Goal: Information Seeking & Learning: Learn about a topic

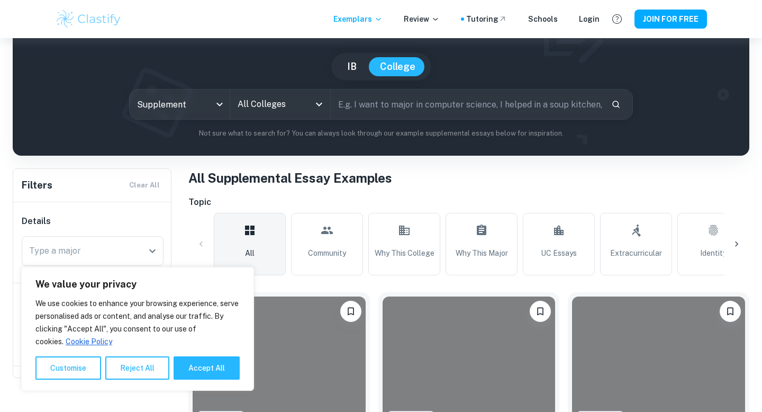
scroll to position [83, 0]
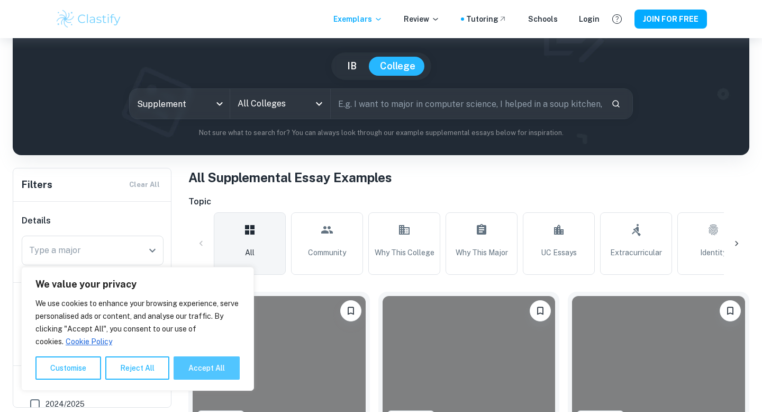
click at [213, 360] on button "Accept All" at bounding box center [207, 367] width 66 height 23
checkbox input "true"
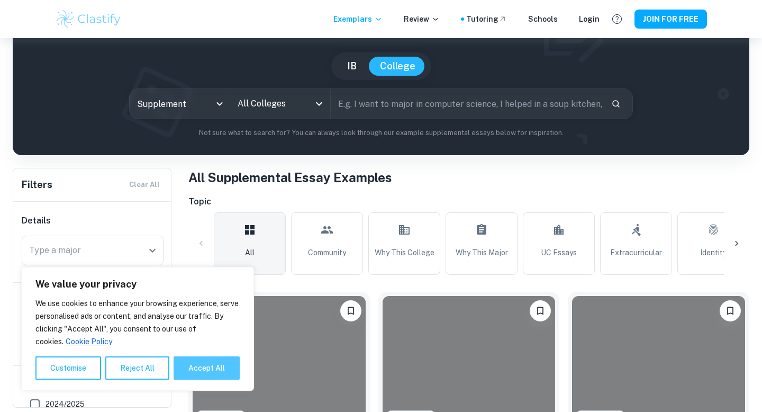
checkbox input "true"
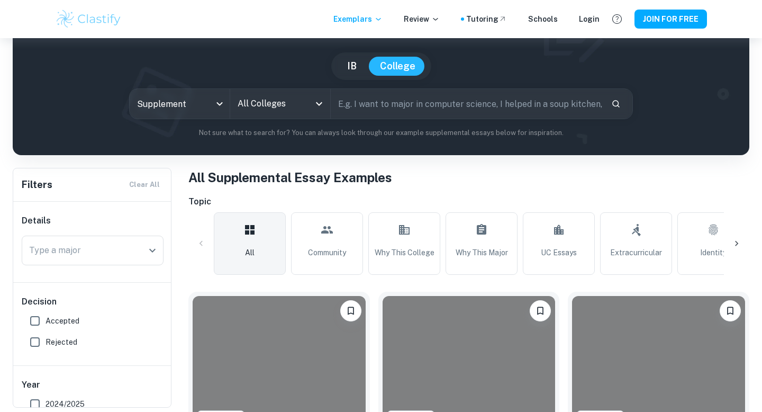
scroll to position [72, 0]
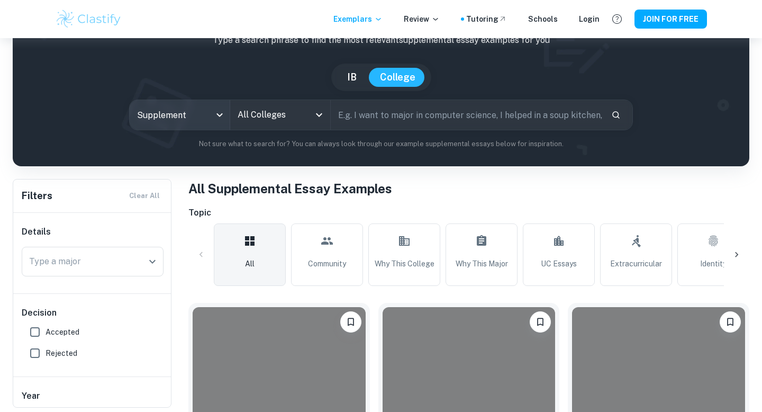
click at [214, 106] on body "We value your privacy We use cookies to enhance your browsing experience, serve…" at bounding box center [381, 172] width 762 height 412
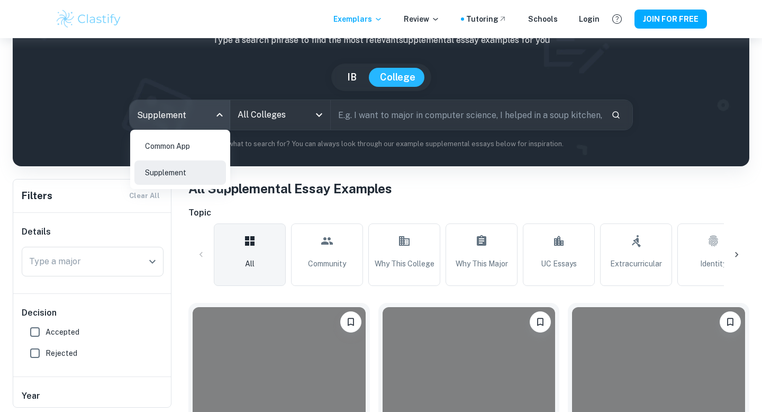
click at [253, 95] on div at bounding box center [381, 206] width 762 height 412
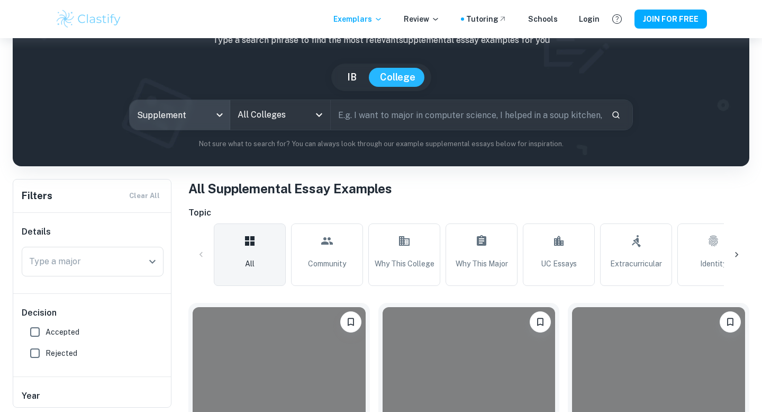
click at [389, 115] on input "text" at bounding box center [467, 115] width 272 height 30
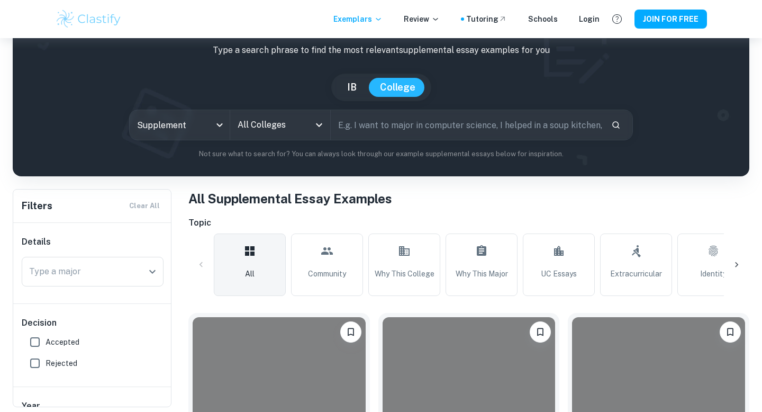
scroll to position [61, 0]
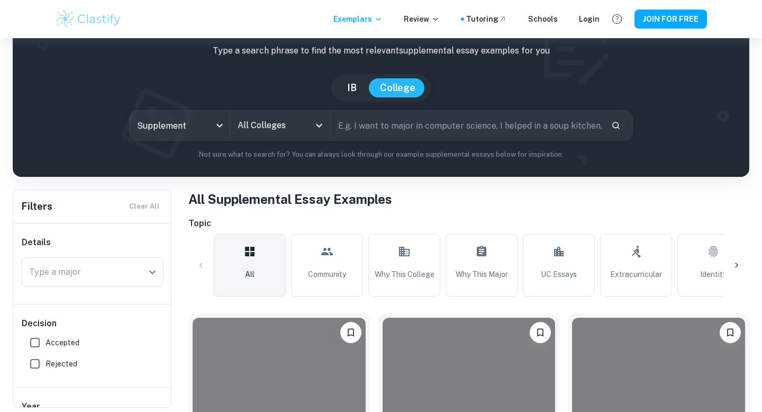
click at [267, 119] on input "All Colleges" at bounding box center [272, 125] width 75 height 20
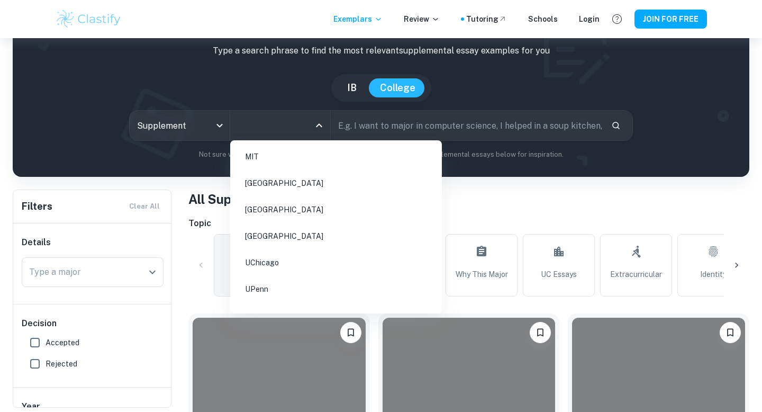
click at [310, 208] on li "[GEOGRAPHIC_DATA]" at bounding box center [335, 209] width 203 height 24
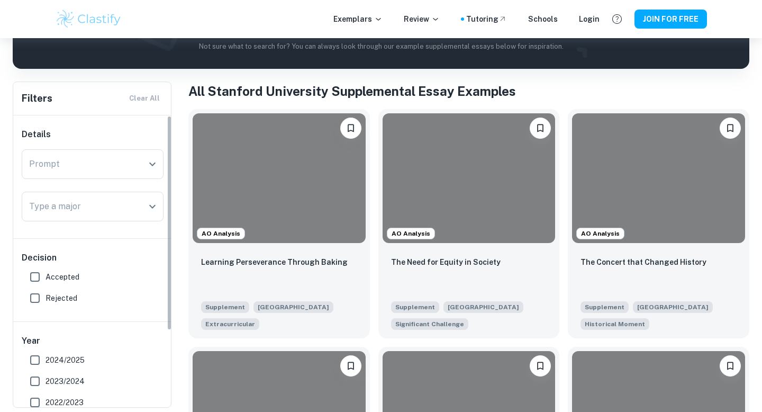
scroll to position [11, 0]
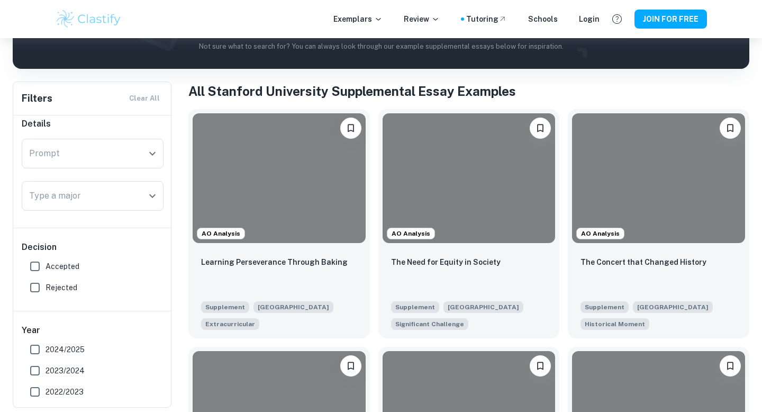
click at [71, 267] on span "Accepted" at bounding box center [63, 266] width 34 height 12
click at [46, 267] on input "Accepted" at bounding box center [34, 266] width 21 height 21
checkbox input "true"
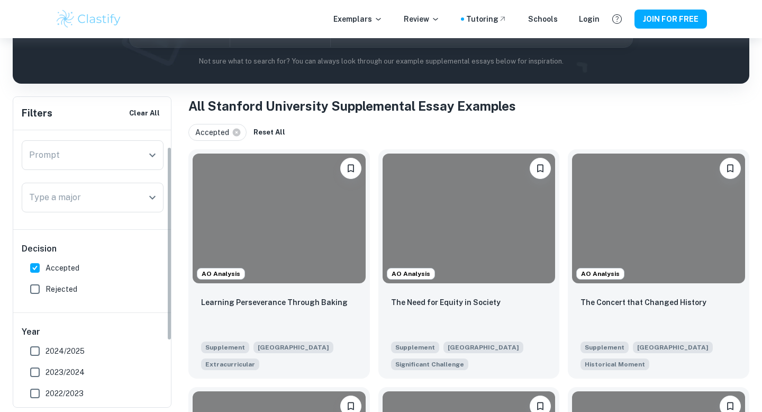
scroll to position [0, 0]
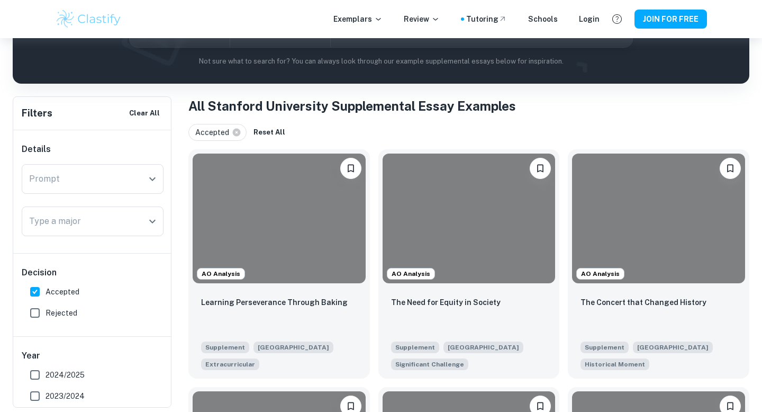
click at [84, 194] on div "Prompt Prompt" at bounding box center [93, 181] width 142 height 34
click at [84, 189] on div "Prompt" at bounding box center [93, 179] width 142 height 30
click at [138, 187] on input "Prompt" at bounding box center [84, 179] width 116 height 20
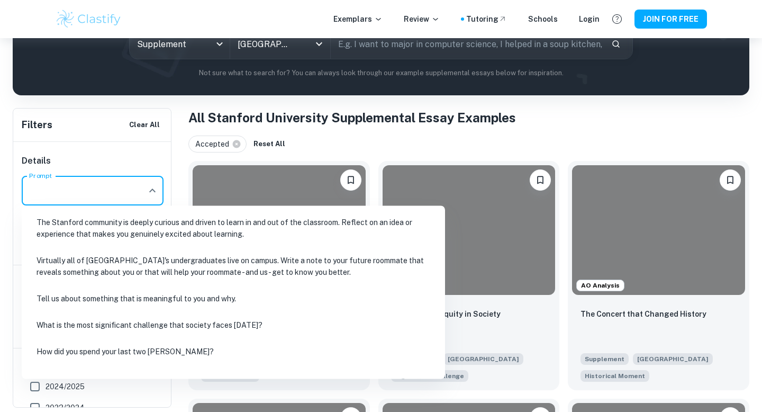
click at [173, 330] on li "What is the most significant challenge that society faces [DATE]?" at bounding box center [233, 325] width 415 height 24
type input "What is the most significant challenge that society faces [DATE]?"
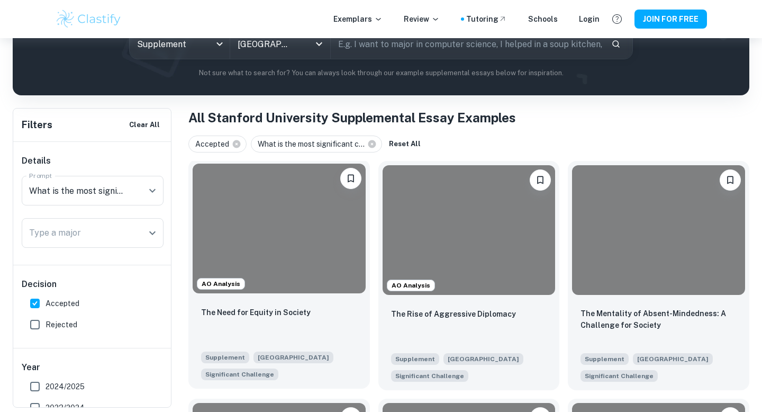
click at [243, 298] on div "The Need for Equity in Society Supplement Stanford University Significant Chall…" at bounding box center [278, 342] width 181 height 91
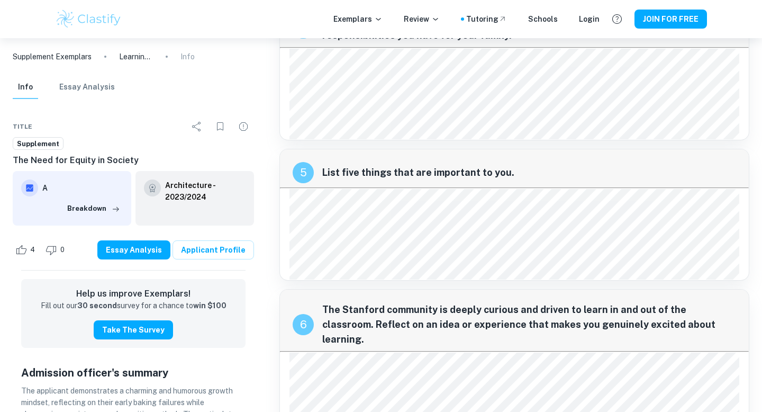
scroll to position [560, 0]
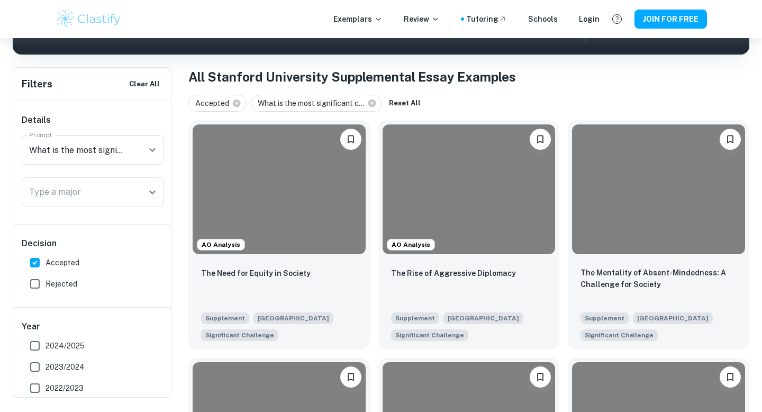
scroll to position [189, 0]
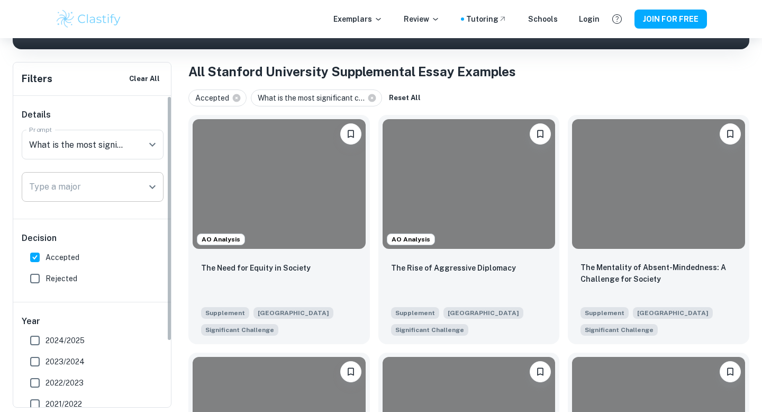
click at [108, 187] on input "Type a major" at bounding box center [84, 187] width 116 height 20
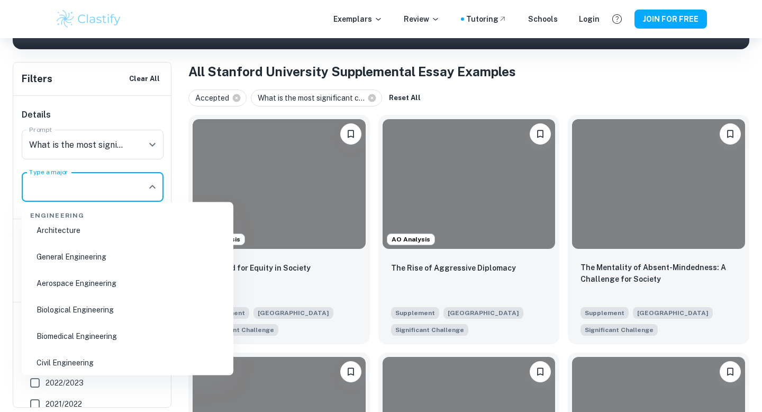
scroll to position [836, 0]
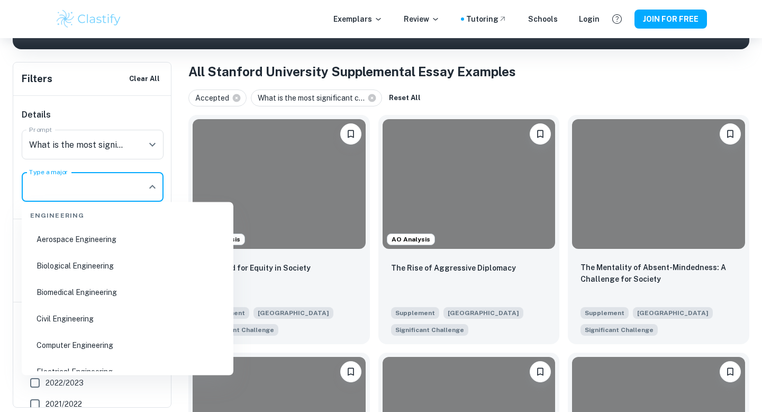
click at [97, 288] on li "Biomedical Engineering" at bounding box center [127, 292] width 203 height 24
type input "Biomedical Engineering"
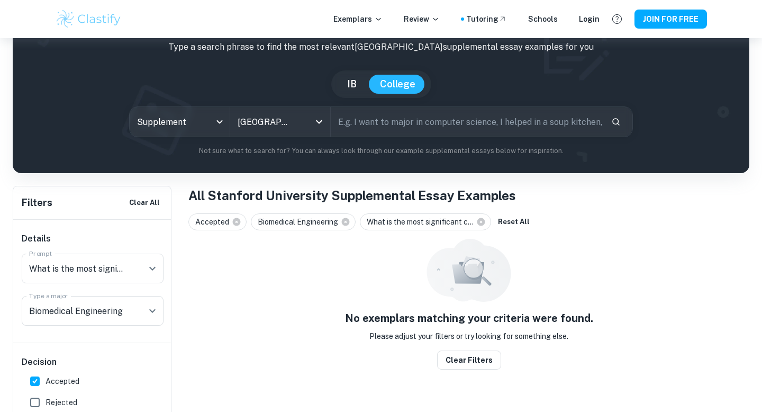
scroll to position [38, 0]
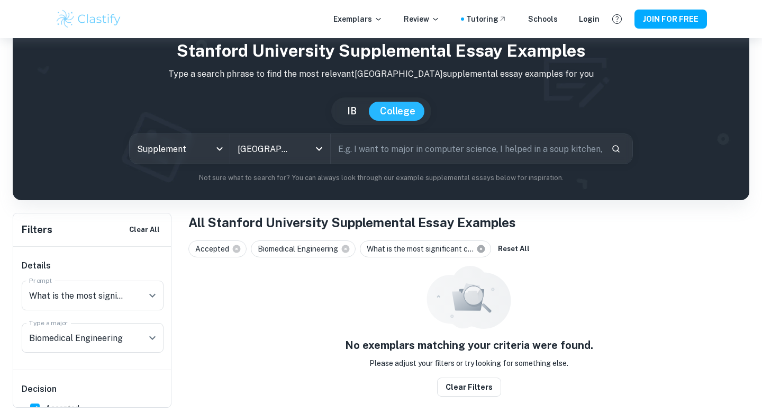
click at [480, 249] on icon at bounding box center [481, 249] width 10 height 10
click at [142, 340] on icon "Clear" at bounding box center [138, 337] width 11 height 11
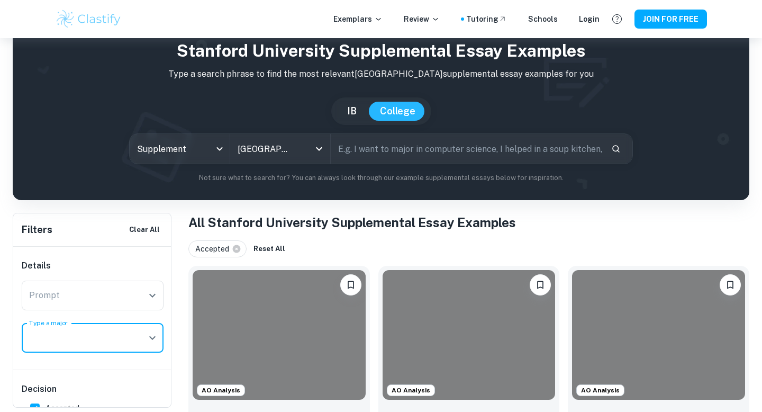
scroll to position [246, 0]
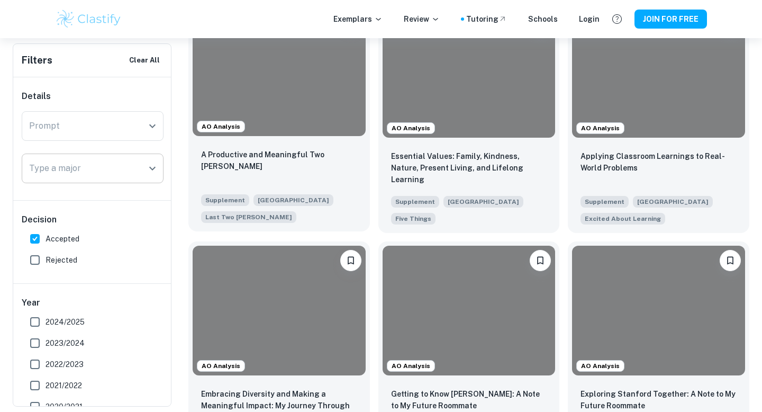
scroll to position [536, 0]
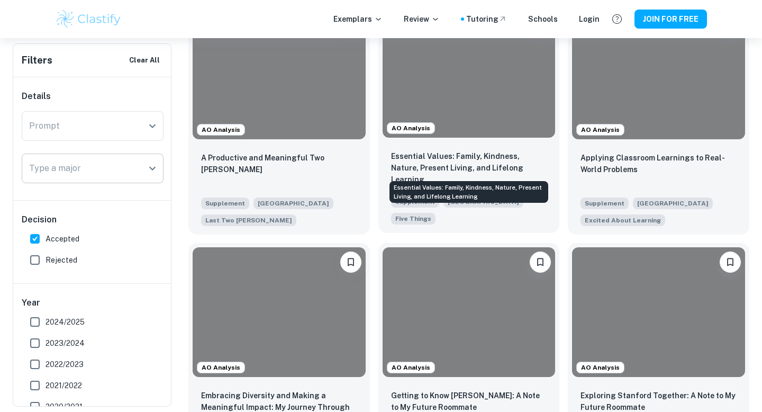
click at [440, 155] on p "Essential Values: Family, Kindness, Nature, Present Living, and Lifelong Learni…" at bounding box center [469, 167] width 156 height 35
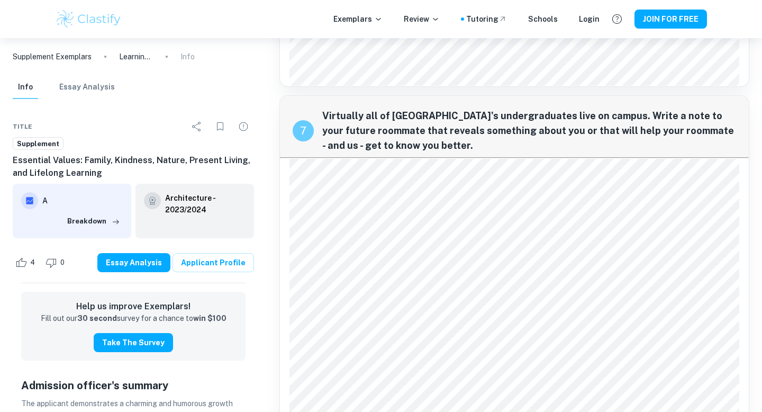
scroll to position [1147, 0]
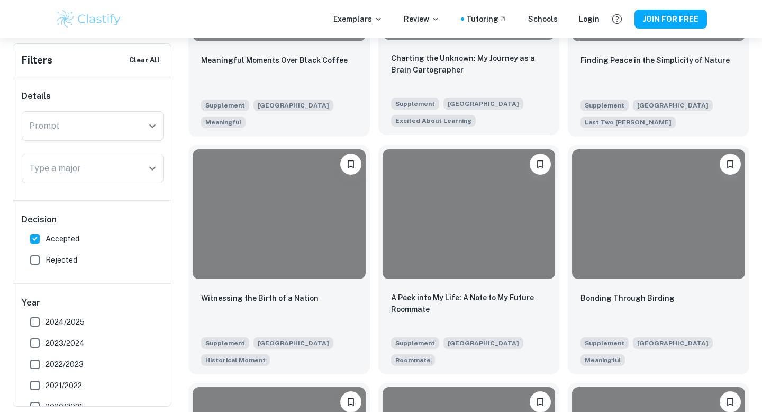
scroll to position [1586, 0]
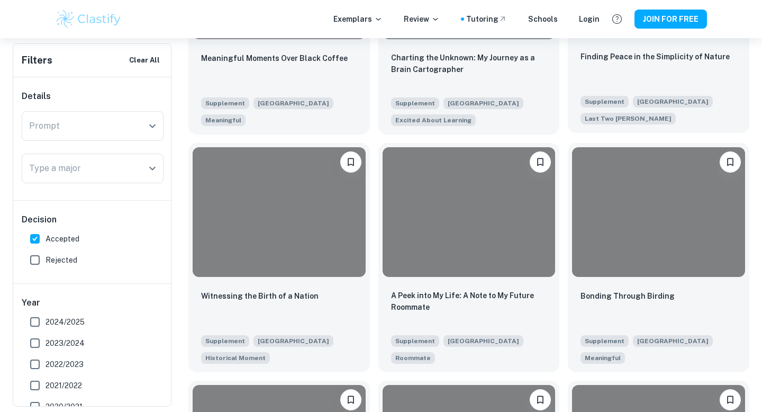
click at [615, 75] on div "Finding Peace in the Simplicity of Nature" at bounding box center [658, 68] width 156 height 36
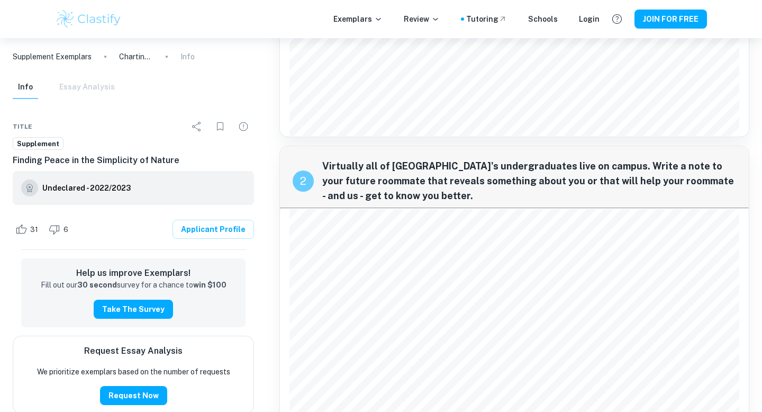
scroll to position [336, 0]
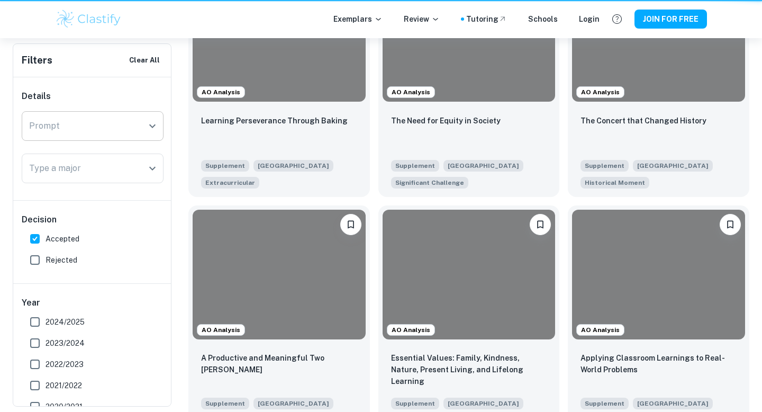
scroll to position [1586, 0]
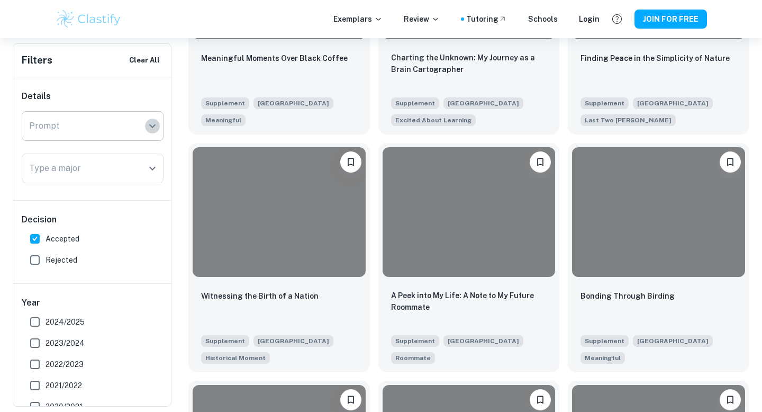
click at [146, 126] on icon "Open" at bounding box center [152, 126] width 13 height 13
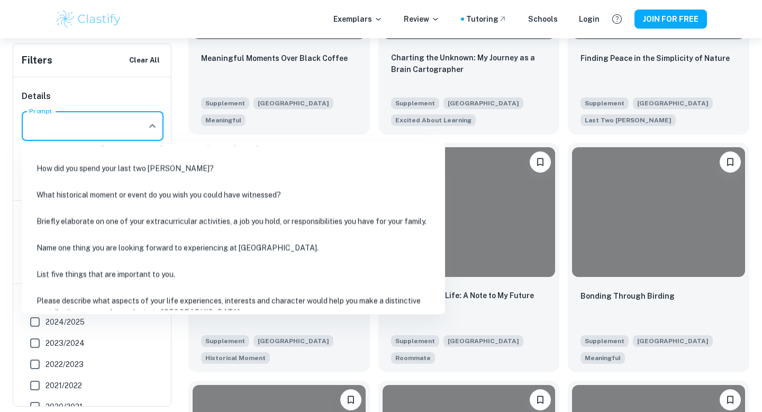
scroll to position [133, 0]
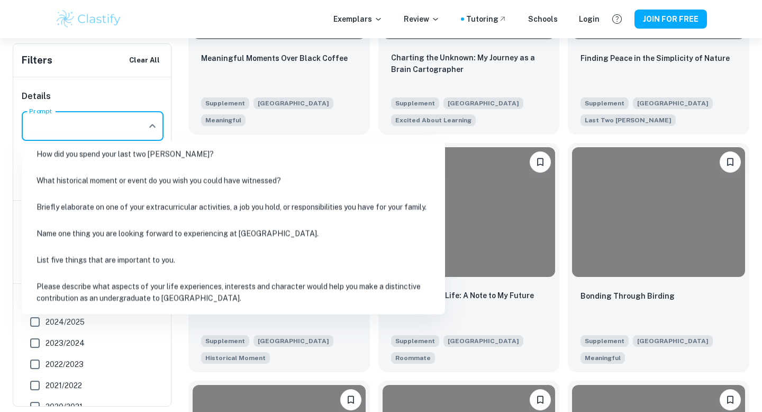
click at [120, 265] on li "List five things that are important to you." at bounding box center [233, 260] width 415 height 24
type input "List five things that are important to you."
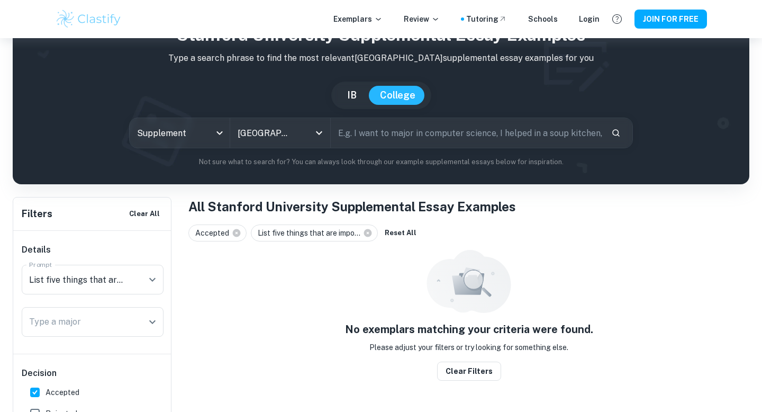
scroll to position [38, 0]
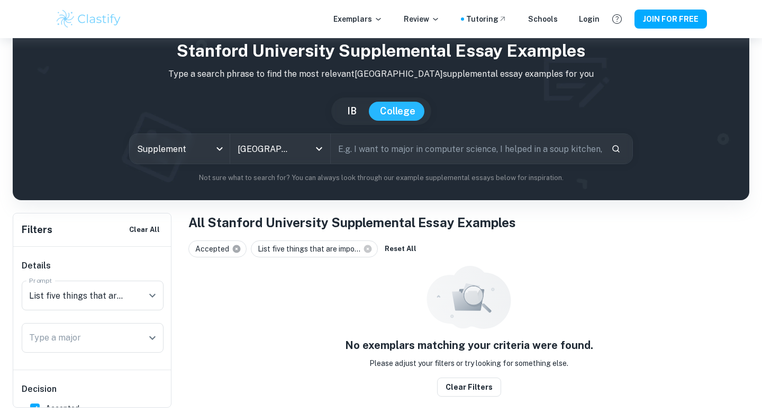
click at [237, 250] on icon at bounding box center [237, 249] width 8 height 8
checkbox input "false"
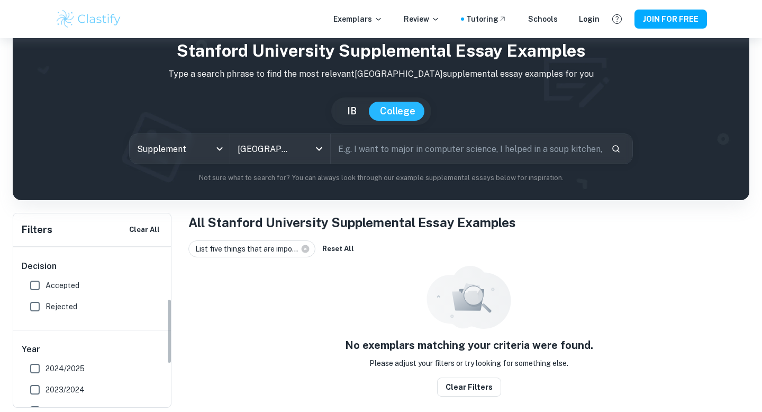
scroll to position [132, 0]
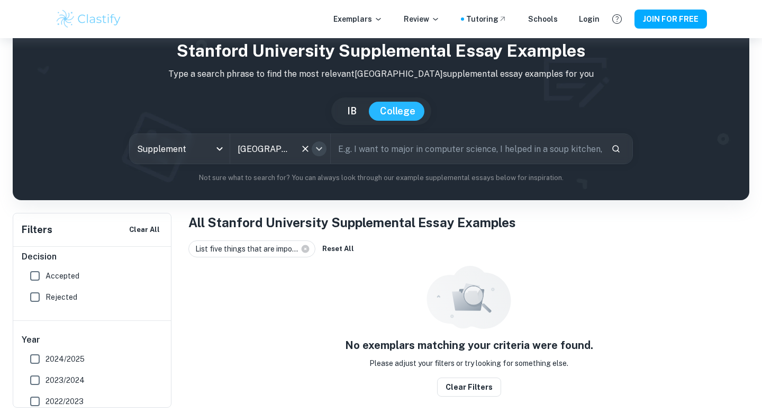
click at [317, 153] on icon "Open" at bounding box center [319, 148] width 13 height 13
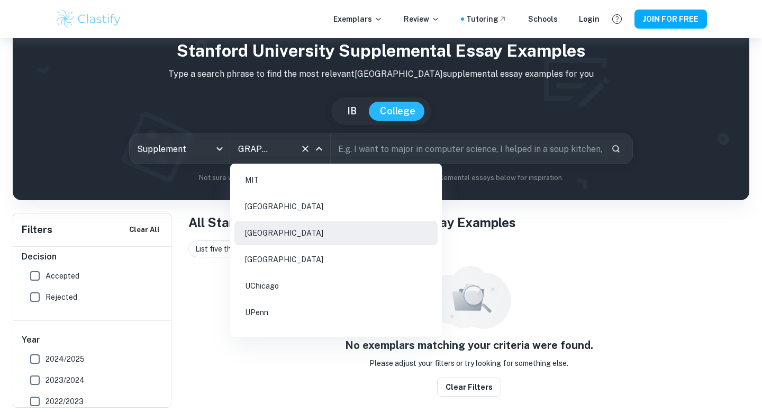
scroll to position [0, 0]
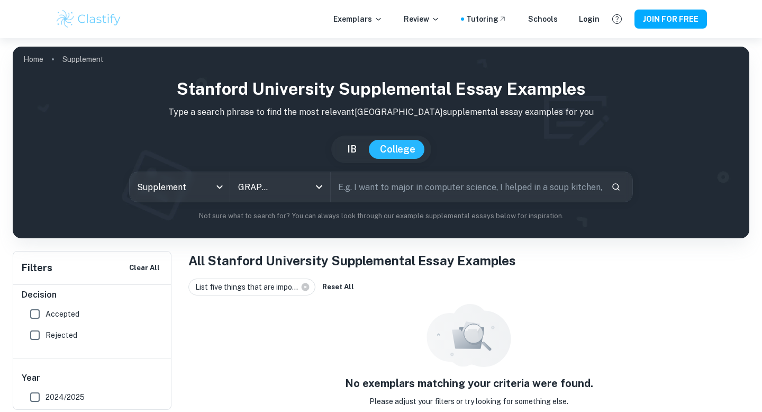
click at [217, 101] on h1 "Stanford University Supplemental Essay Examples" at bounding box center [381, 88] width 720 height 25
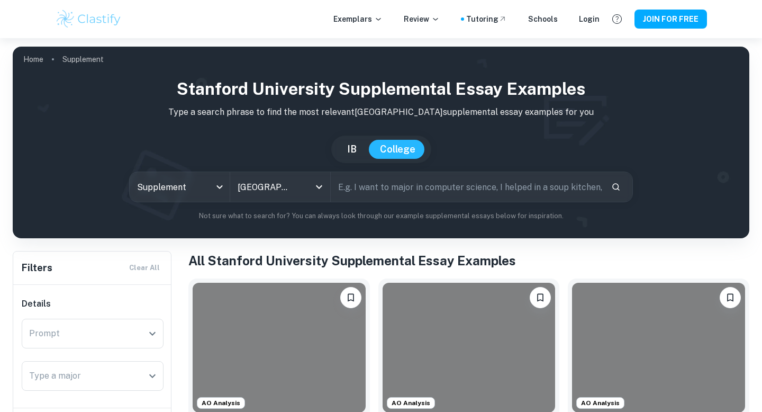
scroll to position [158, 0]
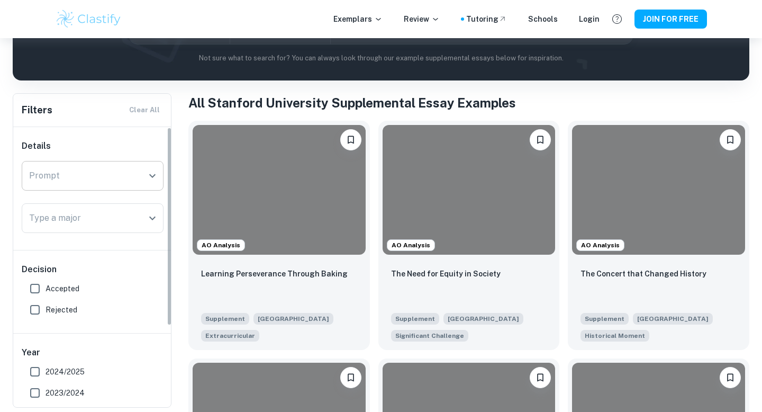
click at [147, 178] on icon "Open" at bounding box center [152, 175] width 13 height 13
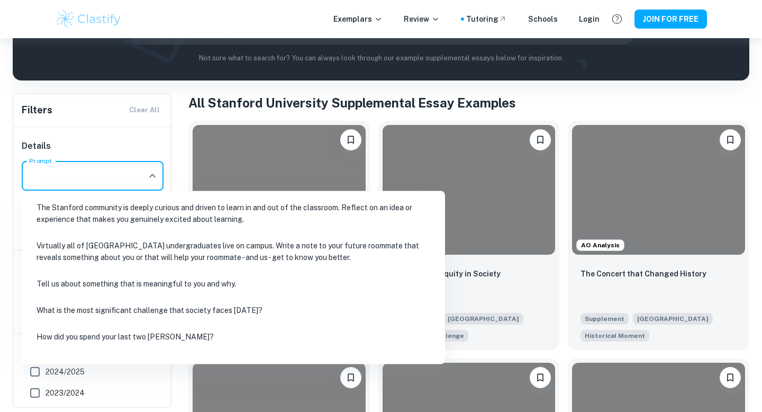
scroll to position [133, 0]
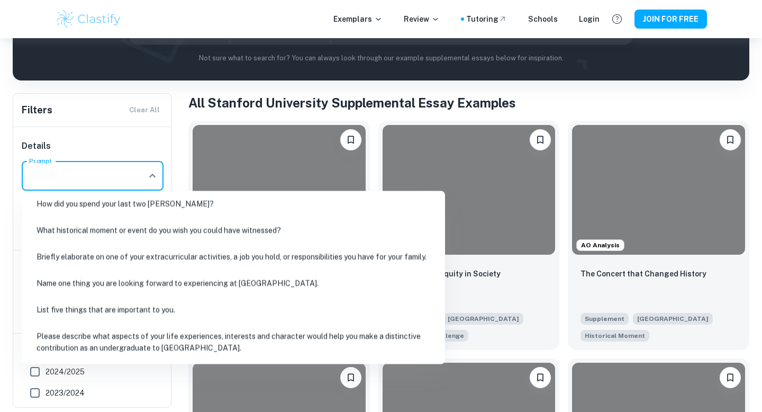
click at [126, 310] on li "List five things that are important to you." at bounding box center [233, 309] width 415 height 24
type input "List five things that are important to you."
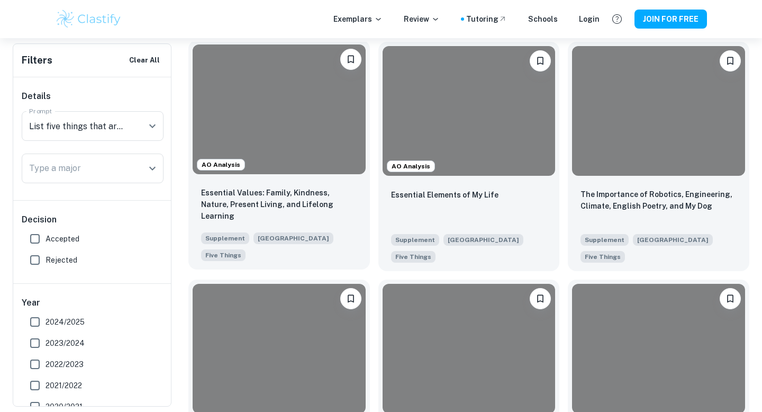
scroll to position [275, 0]
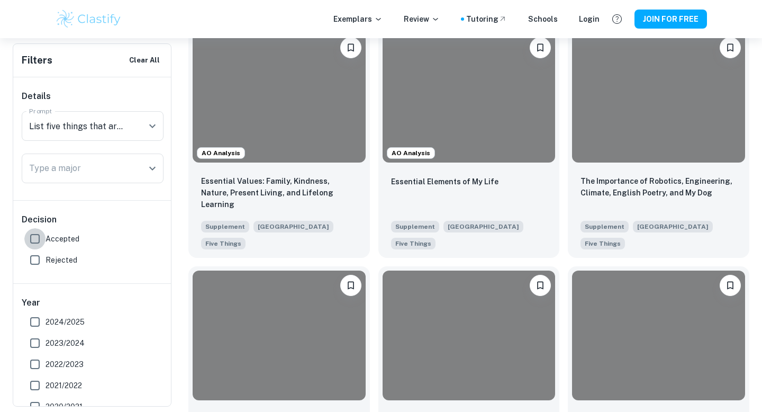
click at [43, 244] on input "Accepted" at bounding box center [34, 238] width 21 height 21
checkbox input "true"
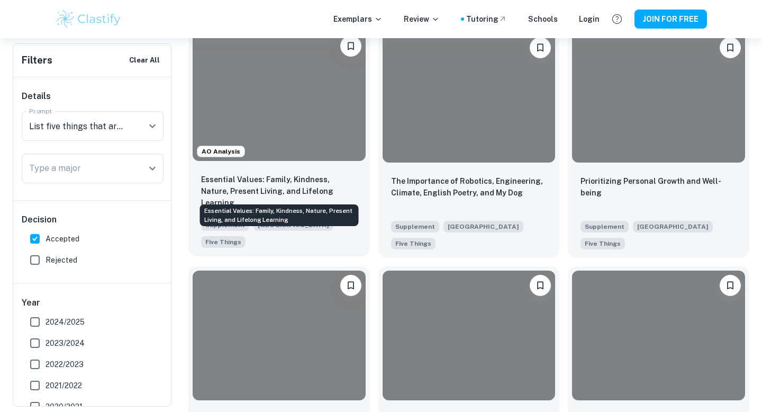
click at [268, 190] on p "Essential Values: Family, Kindness, Nature, Present Living, and Lifelong Learni…" at bounding box center [279, 191] width 156 height 35
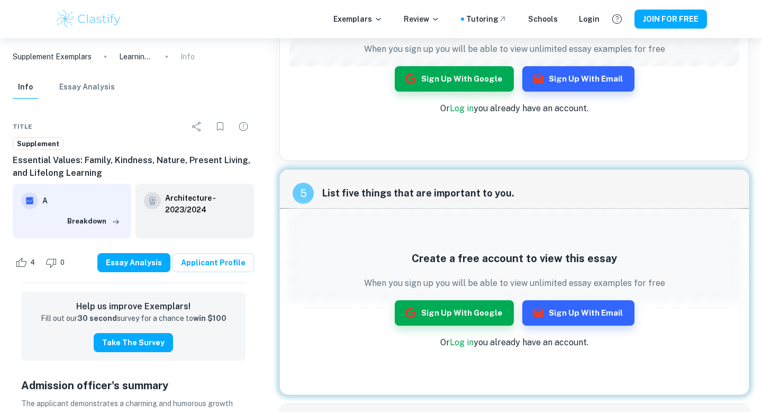
scroll to position [684, 0]
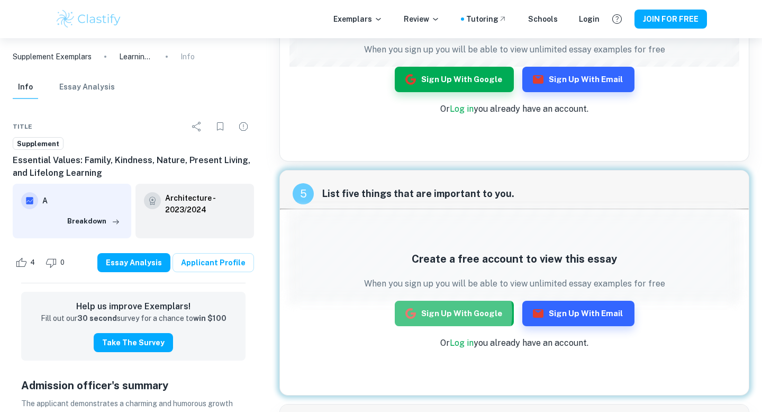
click at [434, 312] on button "Sign up with Google" at bounding box center [454, 313] width 119 height 25
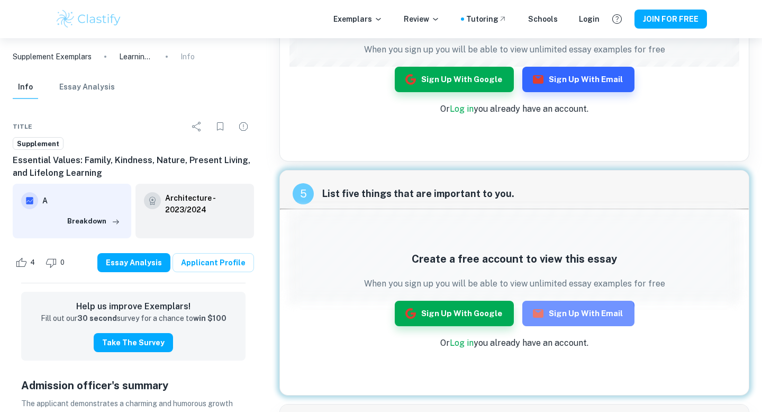
click at [540, 325] on button "Sign up with Email" at bounding box center [578, 313] width 112 height 25
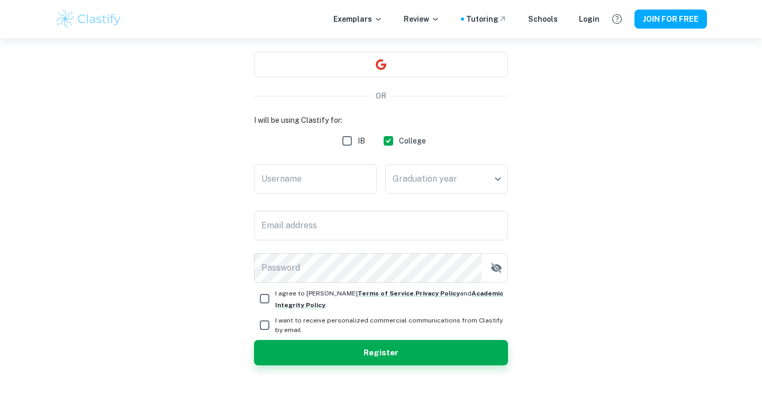
scroll to position [94, 0]
click at [350, 189] on input "Username" at bounding box center [315, 180] width 123 height 30
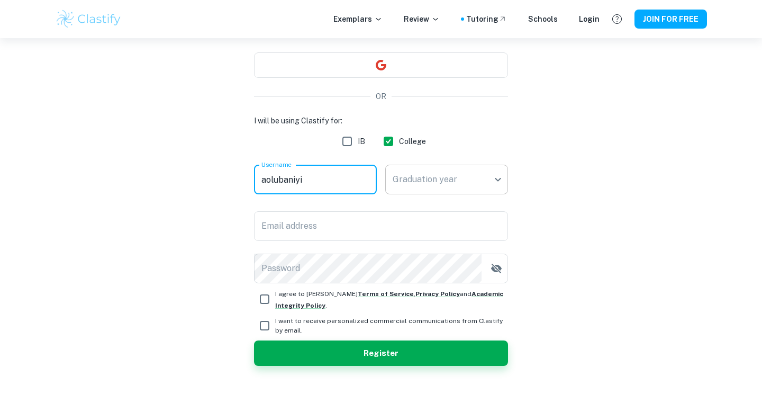
type input "aolubaniyi"
click at [459, 177] on body "We value your privacy We use cookies to enhance your browsing experience, serve…" at bounding box center [381, 150] width 762 height 412
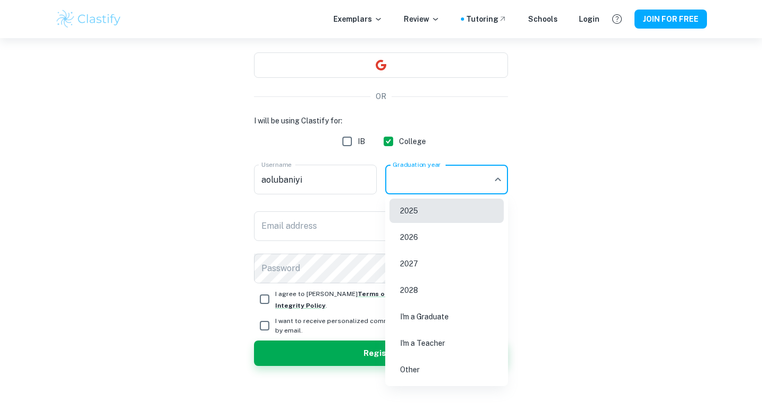
click at [446, 241] on li "2026" at bounding box center [446, 237] width 114 height 24
type input "2026"
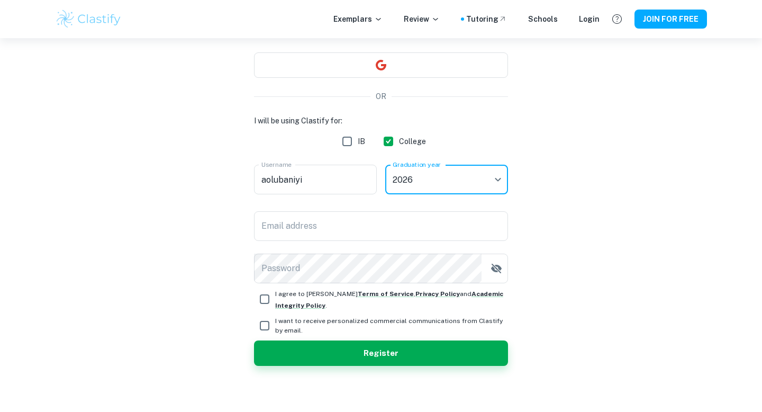
click at [397, 223] on input "Email address" at bounding box center [381, 226] width 254 height 30
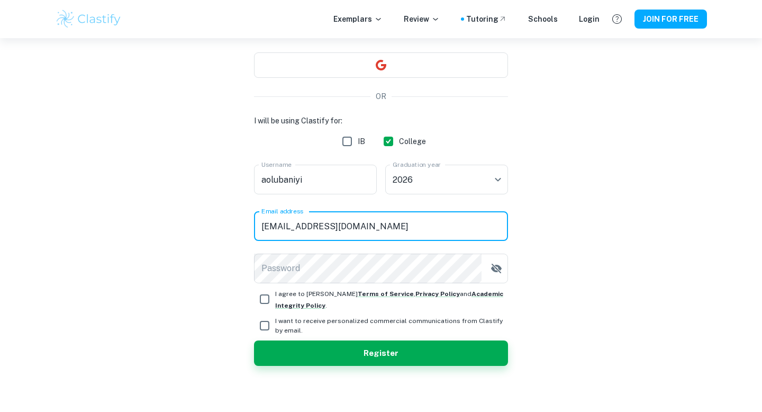
type input "[EMAIL_ADDRESS][DOMAIN_NAME]"
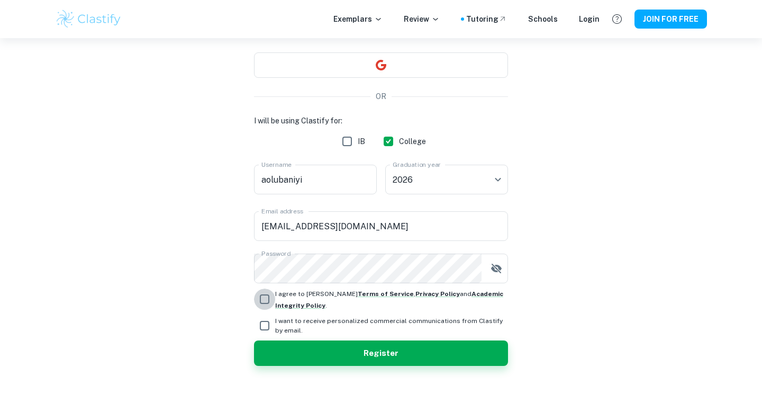
click at [256, 304] on input "I agree to [PERSON_NAME] Terms of Service , Privacy Policy and Academic Integri…" at bounding box center [264, 298] width 21 height 21
checkbox input "true"
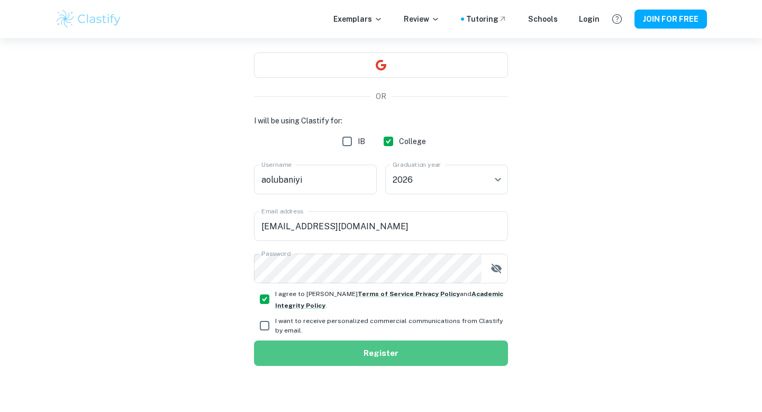
click at [299, 353] on button "Register" at bounding box center [381, 352] width 254 height 25
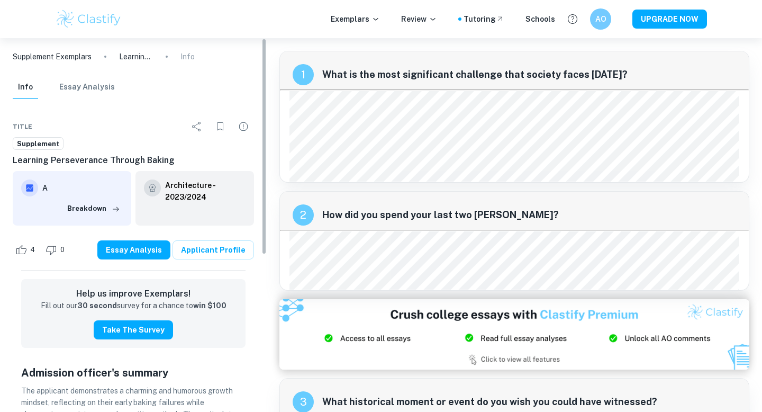
click at [120, 57] on ol "Supplement Exemplars Learning Perseverance Through Baking Info" at bounding box center [104, 57] width 182 height 12
click at [134, 57] on p "Learning Perseverance Through Baking" at bounding box center [136, 57] width 34 height 12
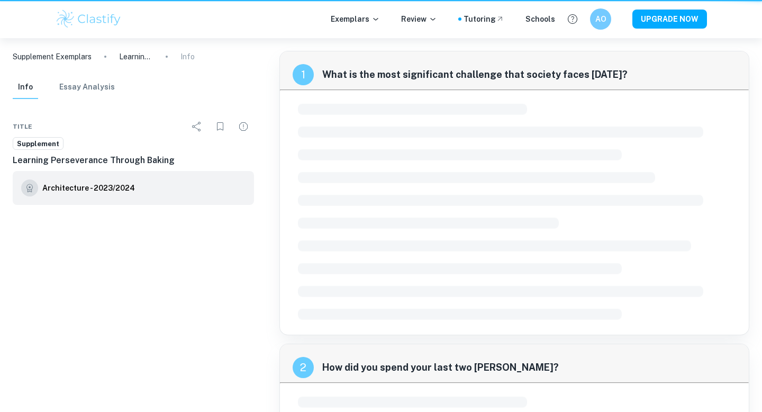
scroll to position [38, 0]
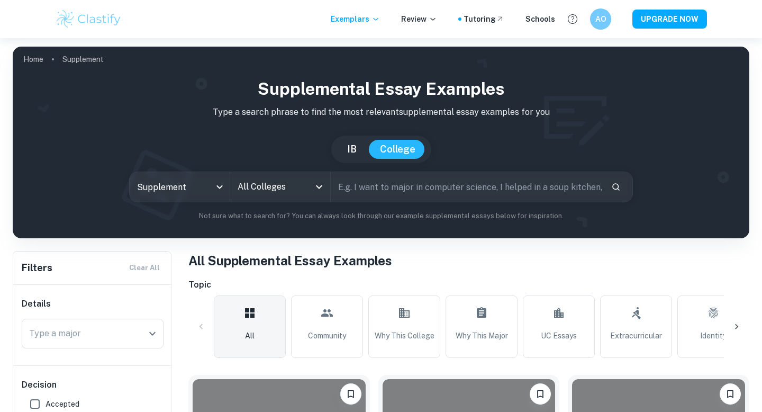
scroll to position [19, 0]
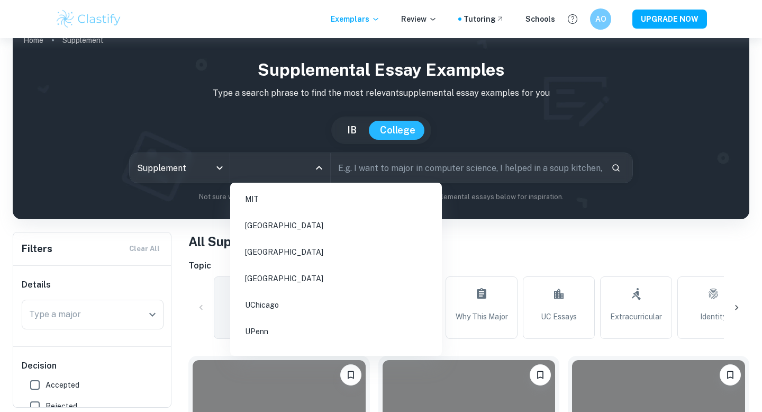
click at [297, 174] on input "All Colleges" at bounding box center [272, 168] width 75 height 20
click at [292, 247] on li "[GEOGRAPHIC_DATA]" at bounding box center [335, 252] width 203 height 24
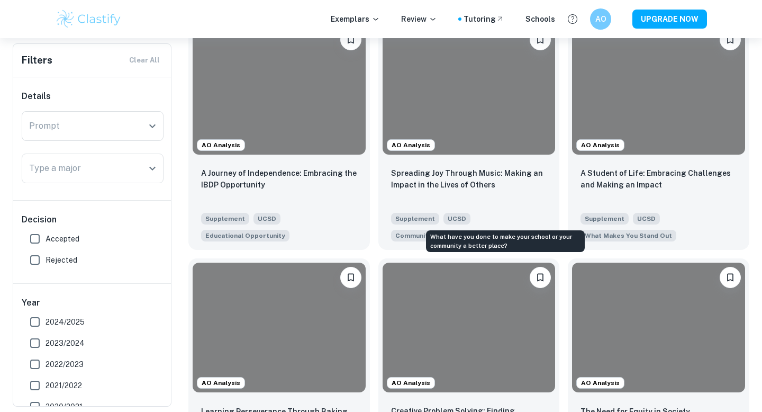
scroll to position [262, 0]
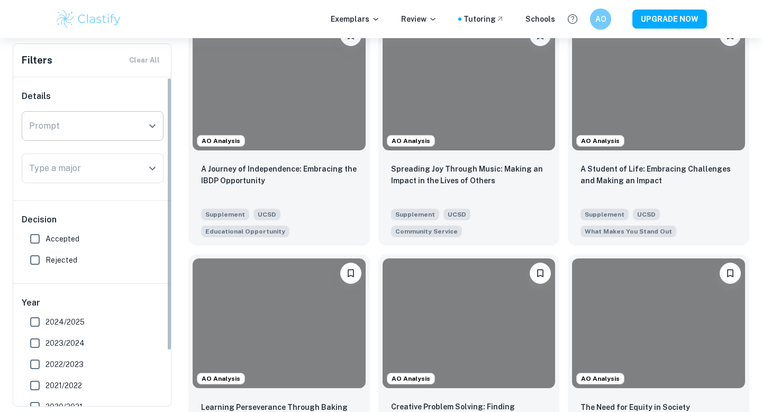
click at [139, 131] on input "Prompt" at bounding box center [84, 126] width 116 height 20
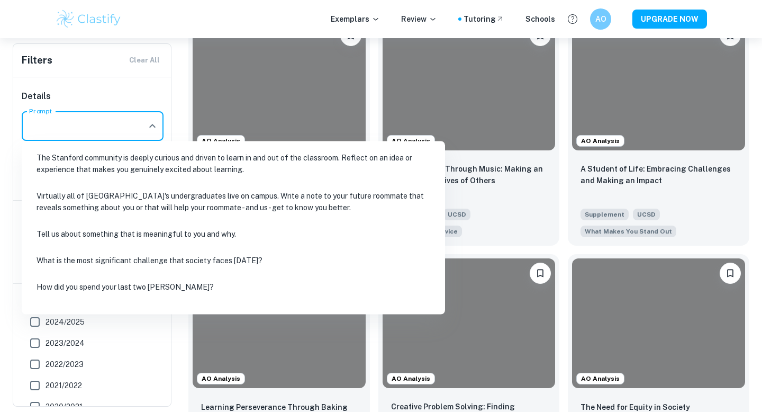
scroll to position [133, 0]
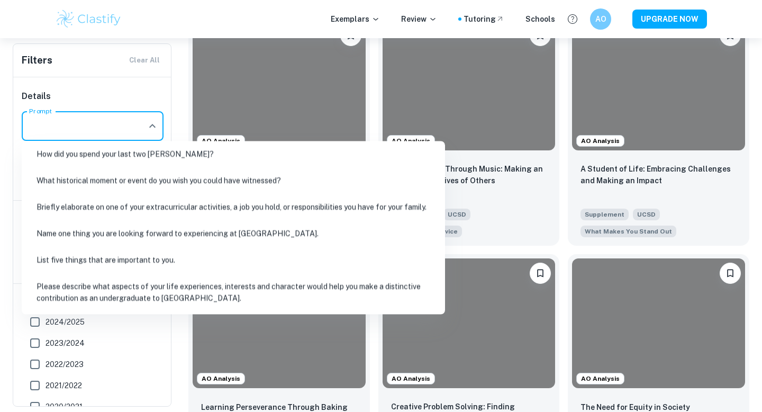
click at [183, 262] on li "List five things that are important to you." at bounding box center [233, 260] width 415 height 24
type input "List five things that are important to you."
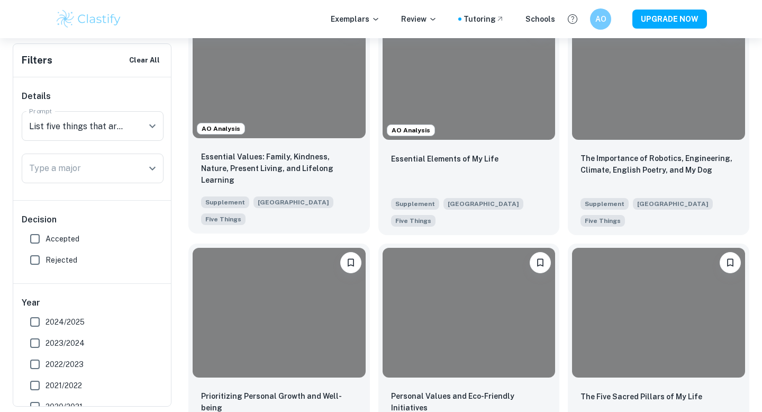
scroll to position [303, 0]
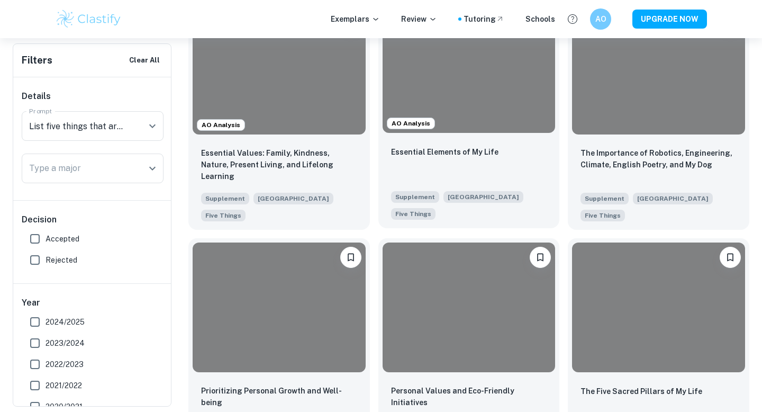
click at [433, 163] on div "Essential Elements of My Life" at bounding box center [469, 164] width 156 height 36
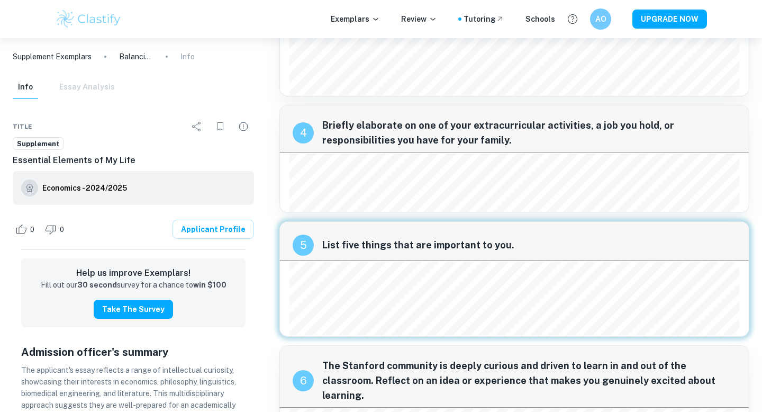
scroll to position [397, 0]
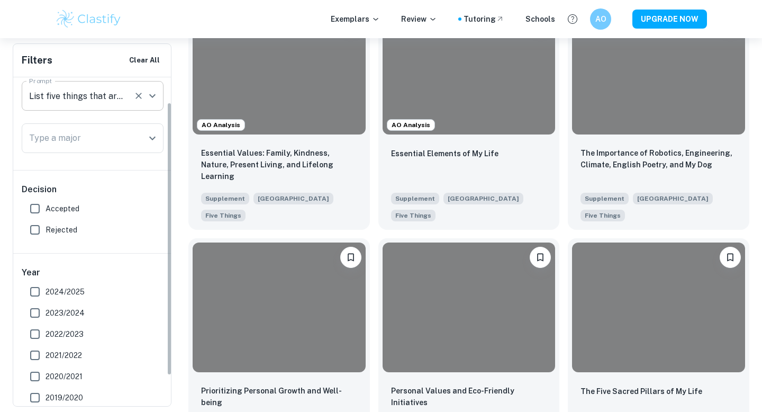
scroll to position [37, 0]
